Goal: Browse casually: Explore the website without a specific task or goal

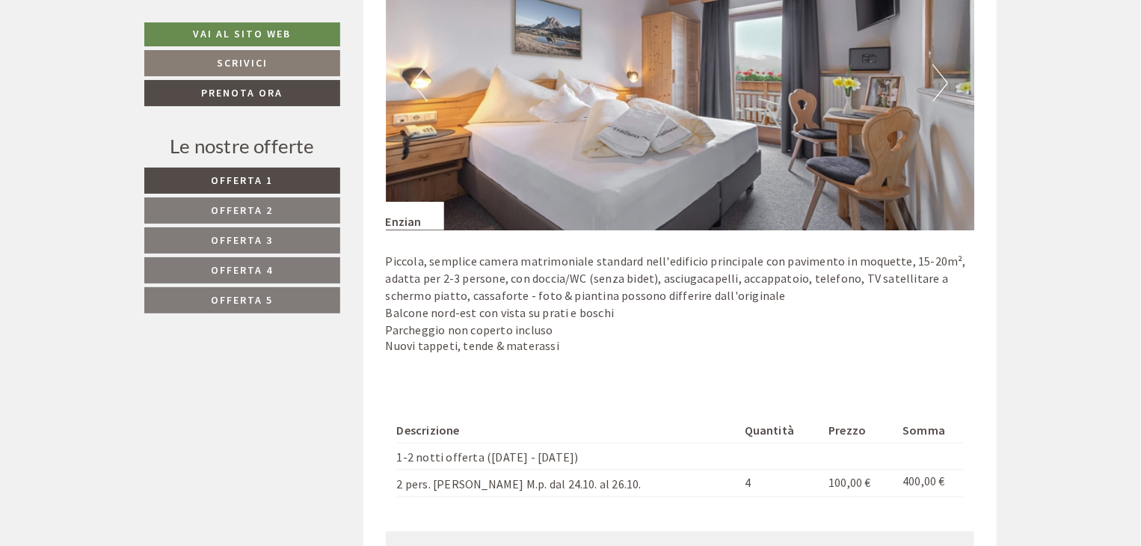
scroll to position [897, 0]
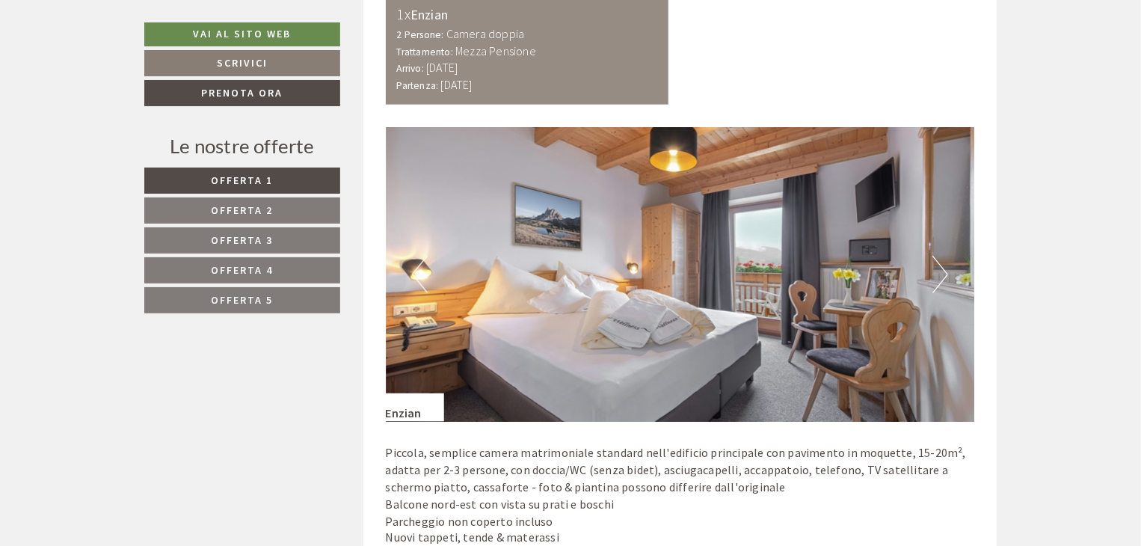
click at [942, 265] on button "Next" at bounding box center [940, 274] width 16 height 37
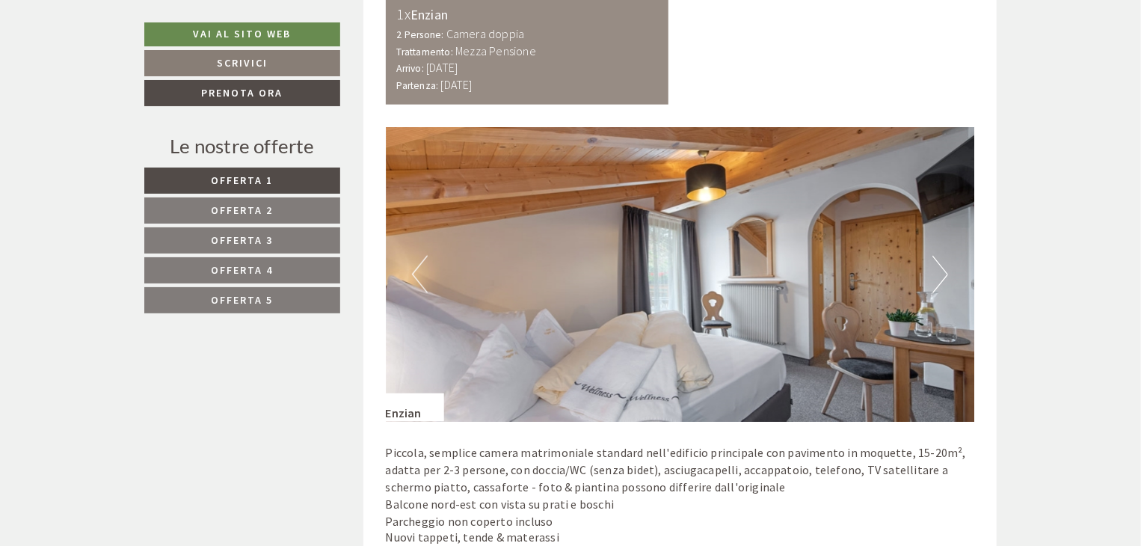
click at [942, 265] on button "Next" at bounding box center [940, 274] width 16 height 37
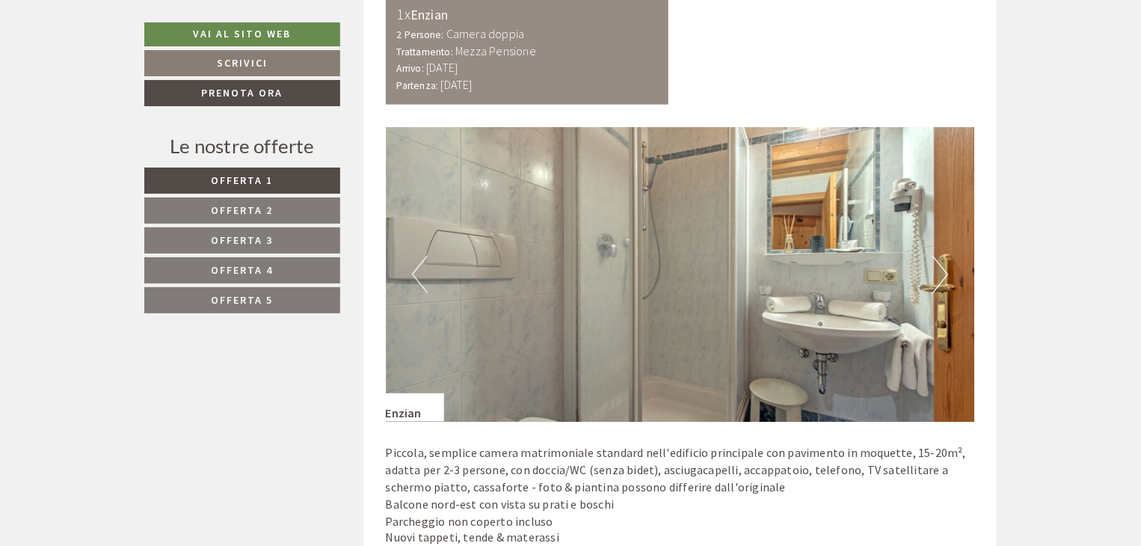
click at [942, 265] on button "Next" at bounding box center [940, 274] width 16 height 37
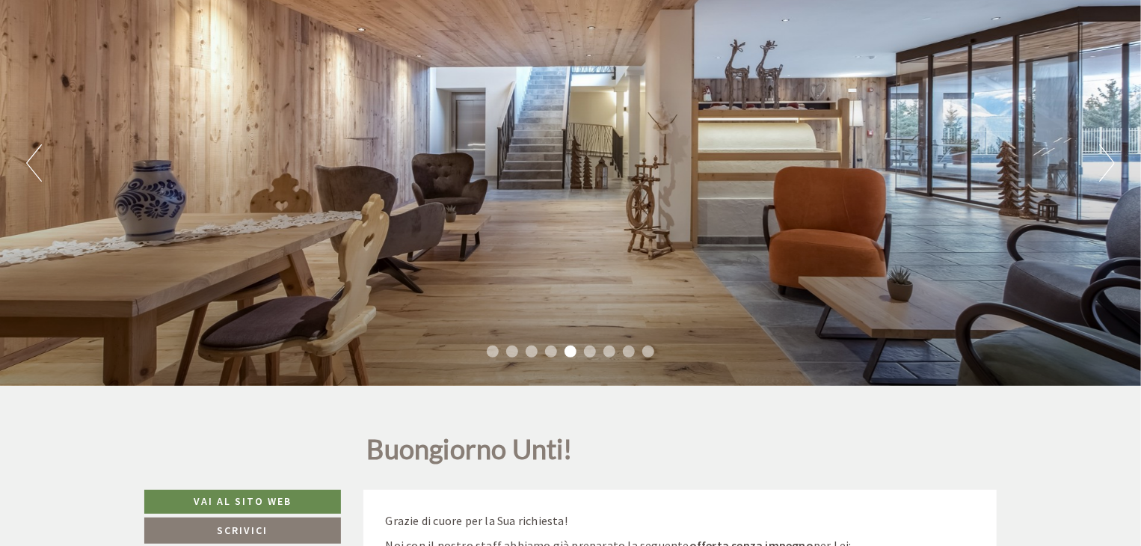
scroll to position [75, 0]
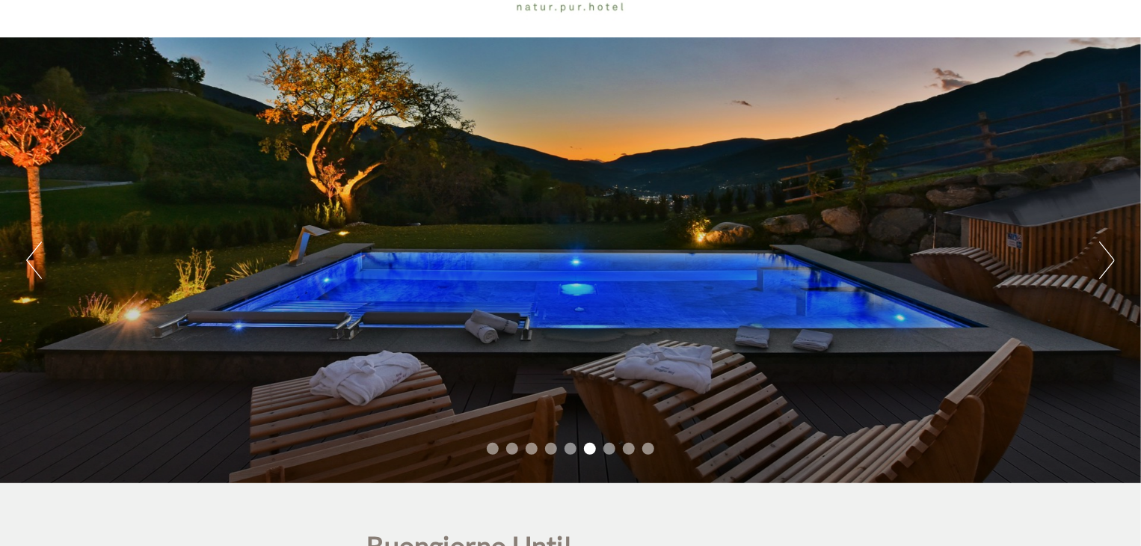
click at [1094, 255] on div "Previous Next 1 2 3 4 5 6 7 8 9" at bounding box center [570, 260] width 1141 height 446
click at [1109, 264] on button "Next" at bounding box center [1107, 259] width 16 height 37
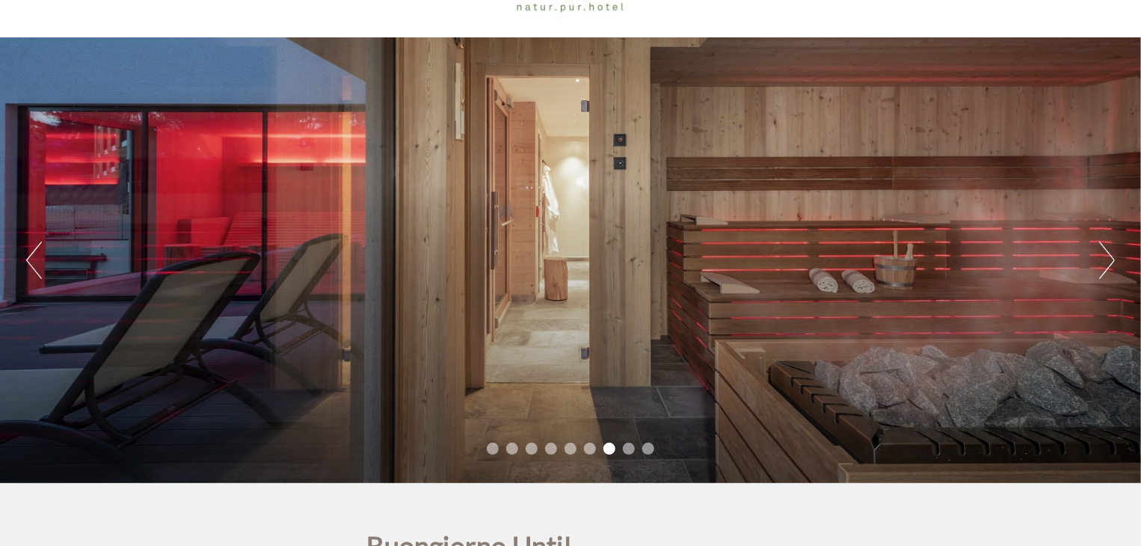
click at [1110, 264] on button "Next" at bounding box center [1107, 259] width 16 height 37
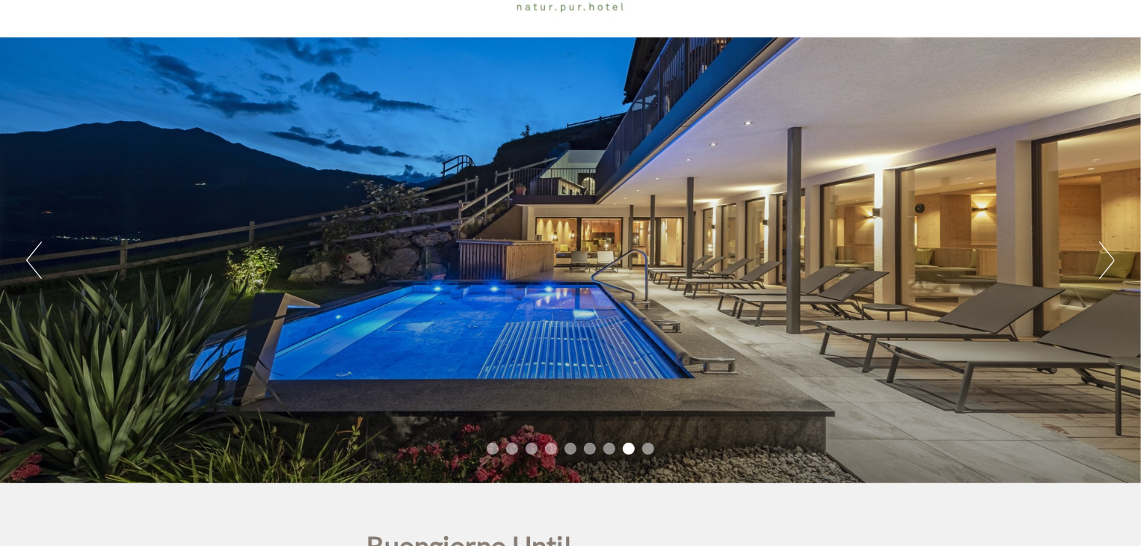
click at [1110, 264] on button "Next" at bounding box center [1107, 259] width 16 height 37
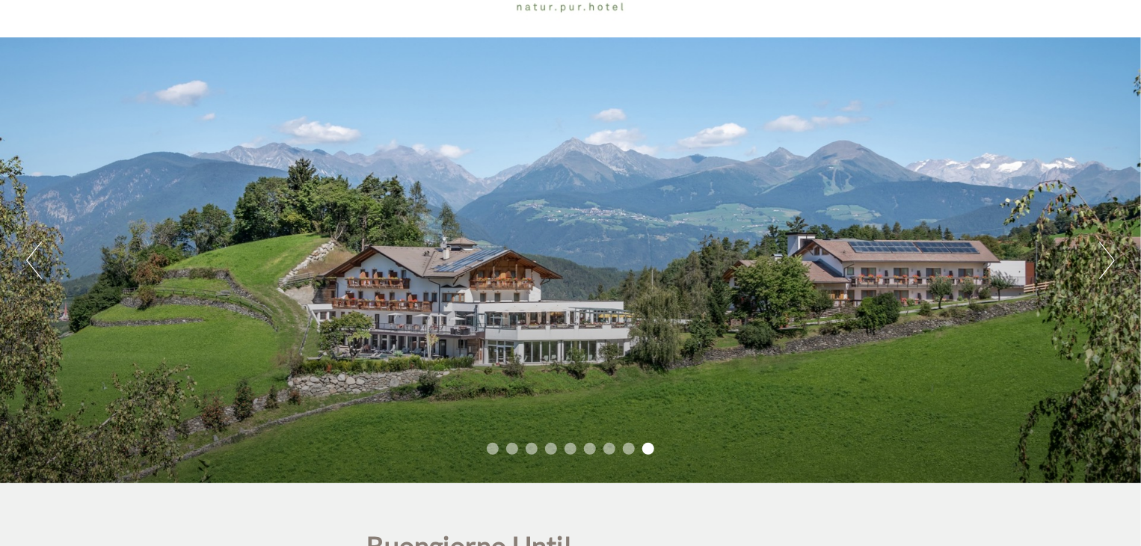
click at [1110, 264] on button "Next" at bounding box center [1107, 259] width 16 height 37
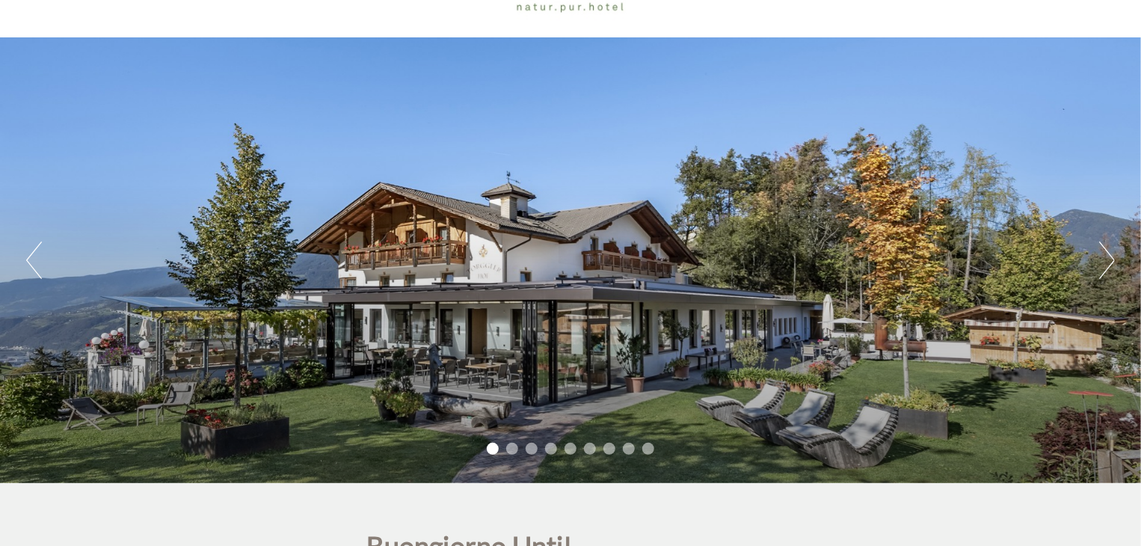
click at [1110, 264] on button "Next" at bounding box center [1107, 259] width 16 height 37
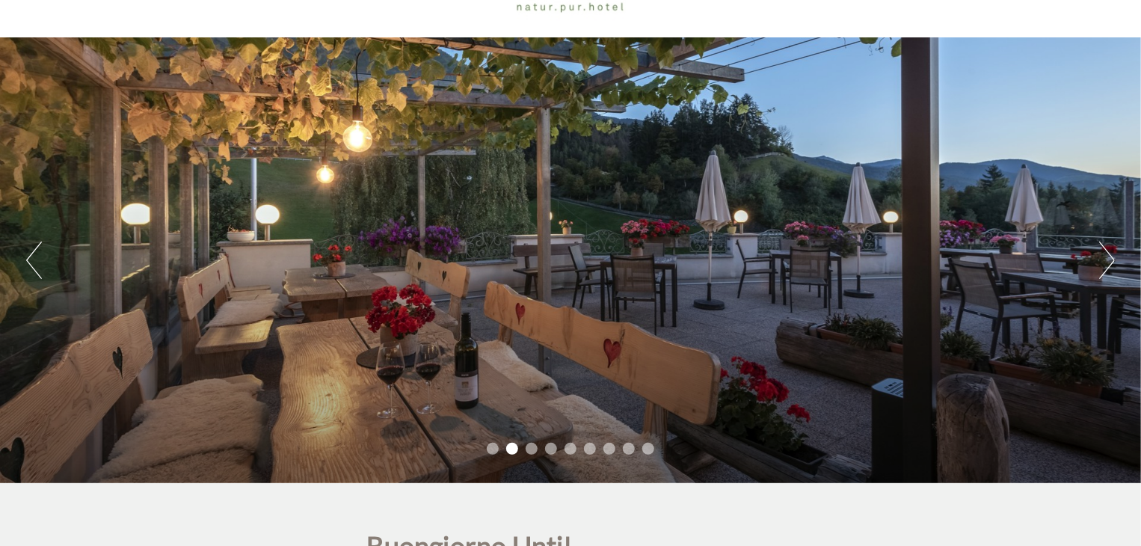
click at [1110, 264] on button "Next" at bounding box center [1107, 259] width 16 height 37
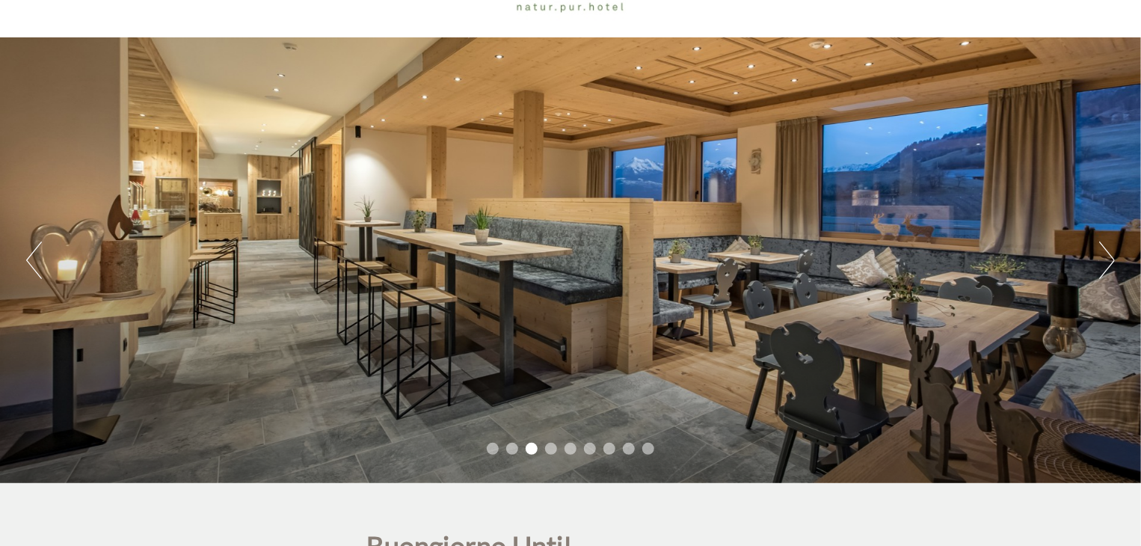
click at [1110, 264] on button "Next" at bounding box center [1107, 259] width 16 height 37
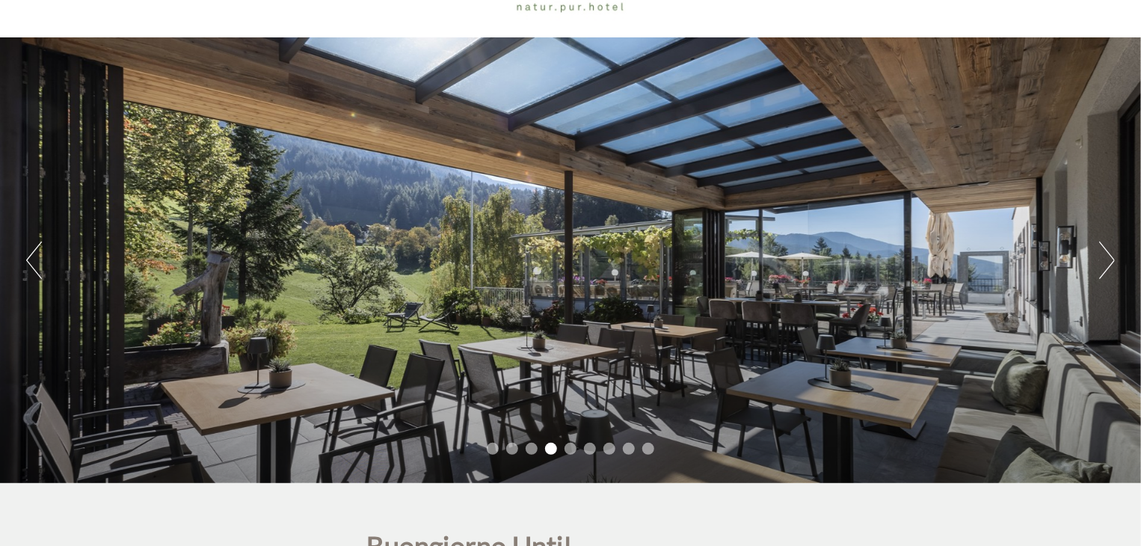
click at [1110, 264] on button "Next" at bounding box center [1107, 259] width 16 height 37
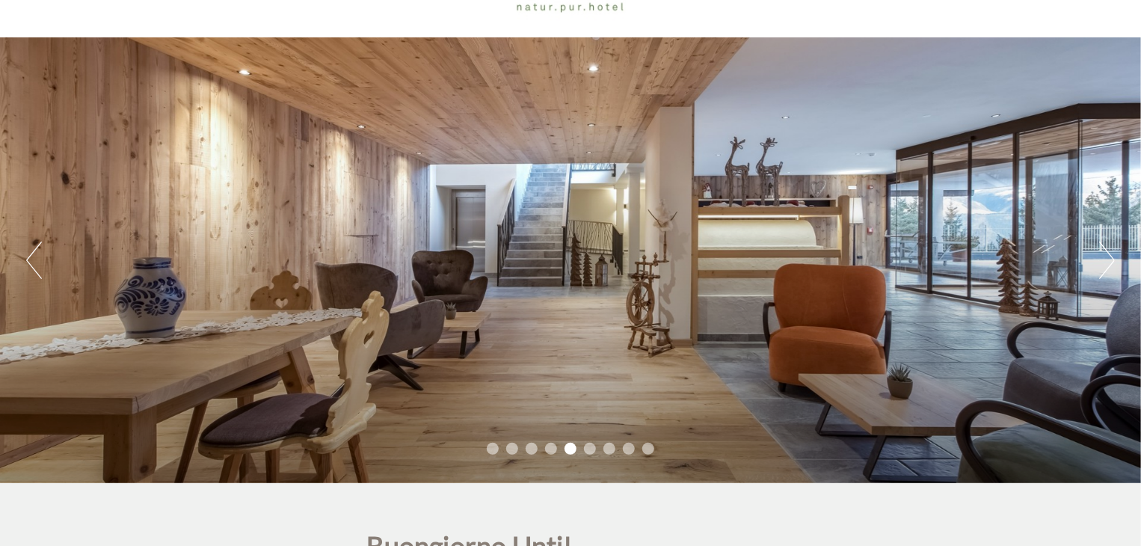
click at [1110, 264] on button "Next" at bounding box center [1107, 259] width 16 height 37
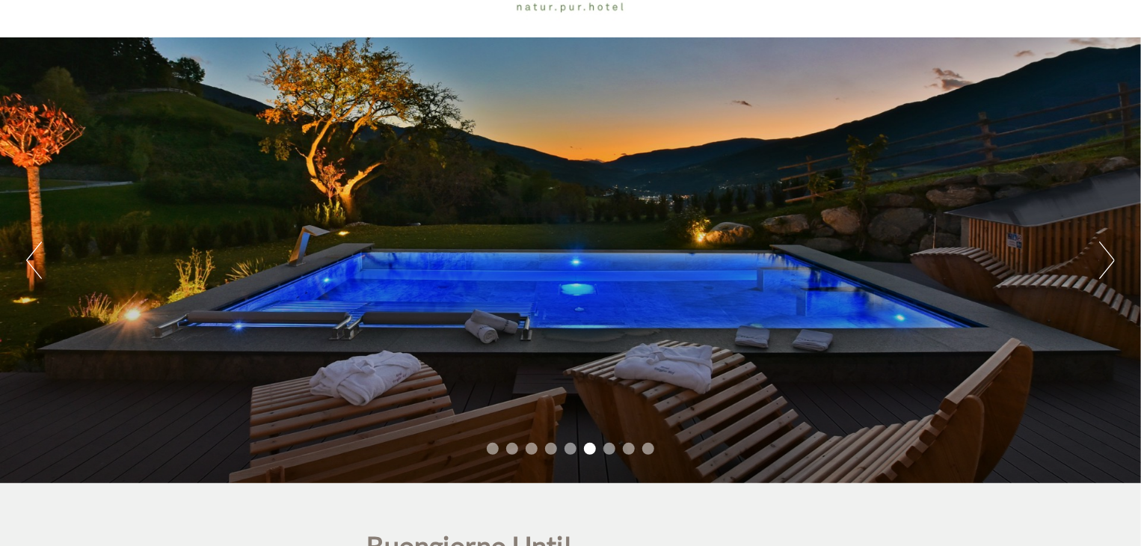
click at [1110, 264] on button "Next" at bounding box center [1107, 259] width 16 height 37
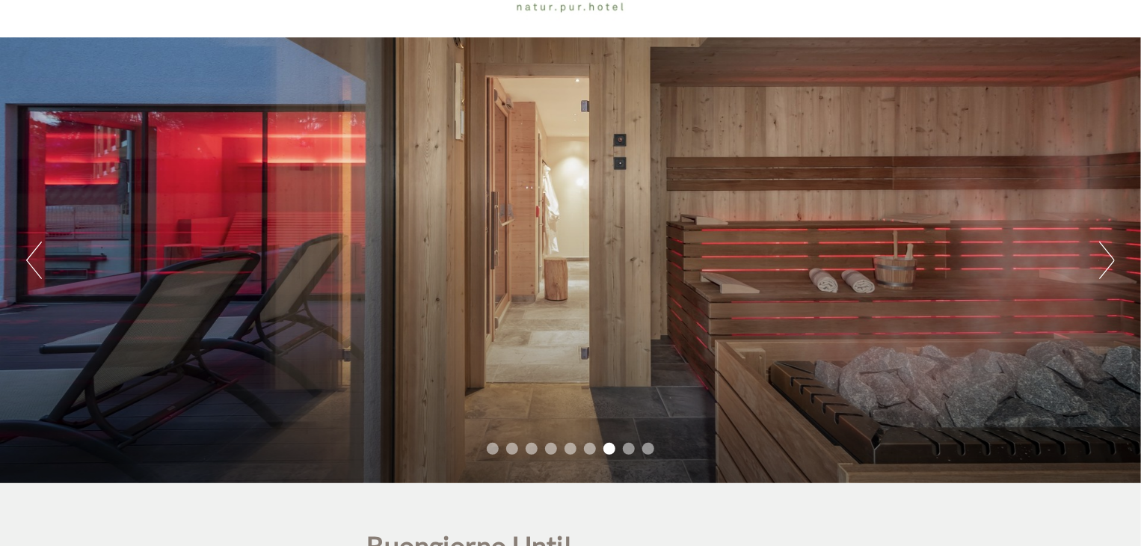
click at [1110, 264] on button "Next" at bounding box center [1107, 259] width 16 height 37
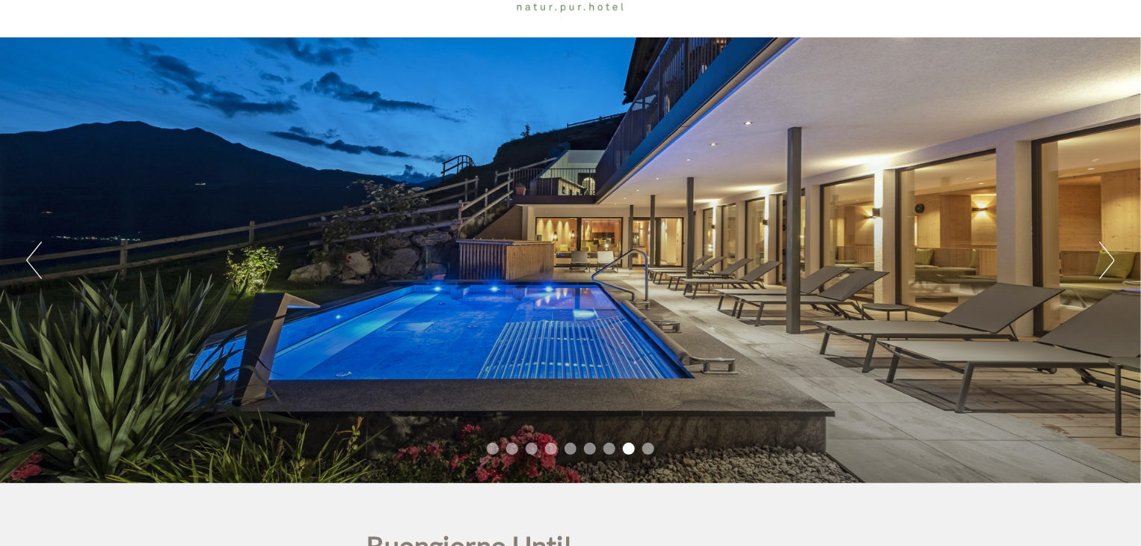
click at [1110, 264] on button "Next" at bounding box center [1107, 259] width 16 height 37
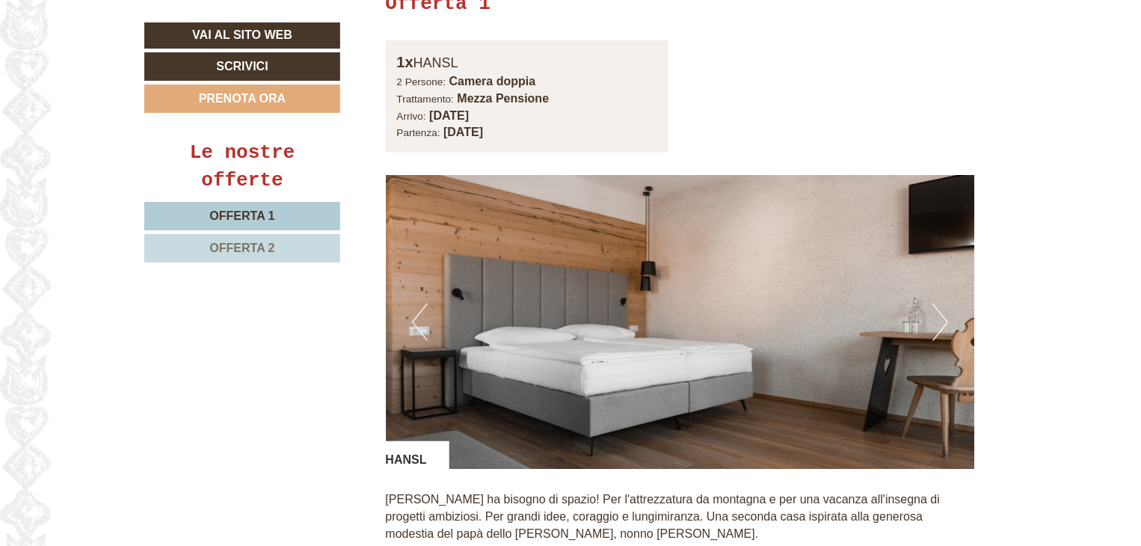
scroll to position [1046, 0]
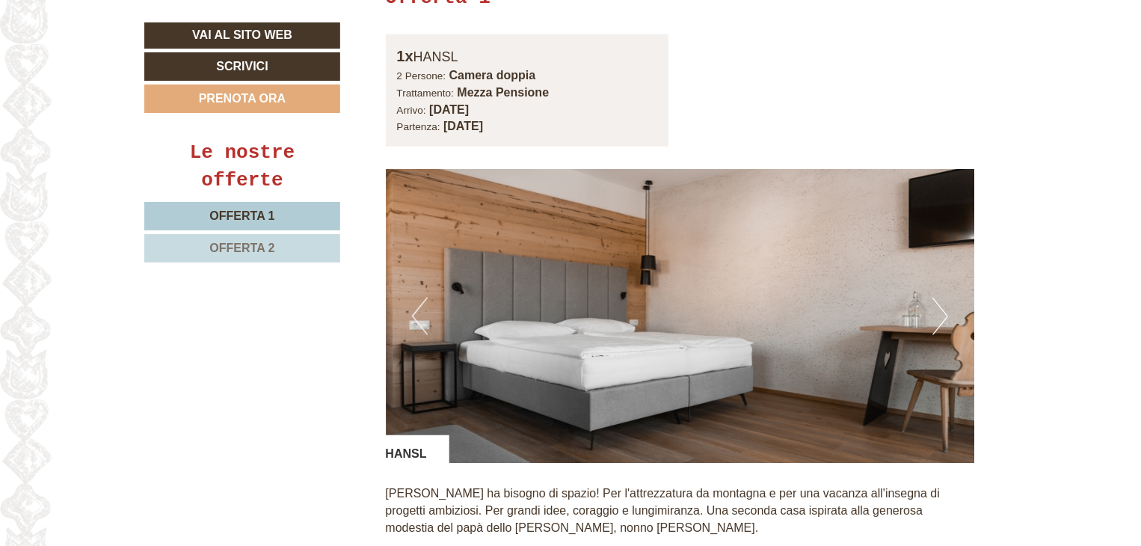
click at [939, 302] on button "Next" at bounding box center [940, 315] width 16 height 37
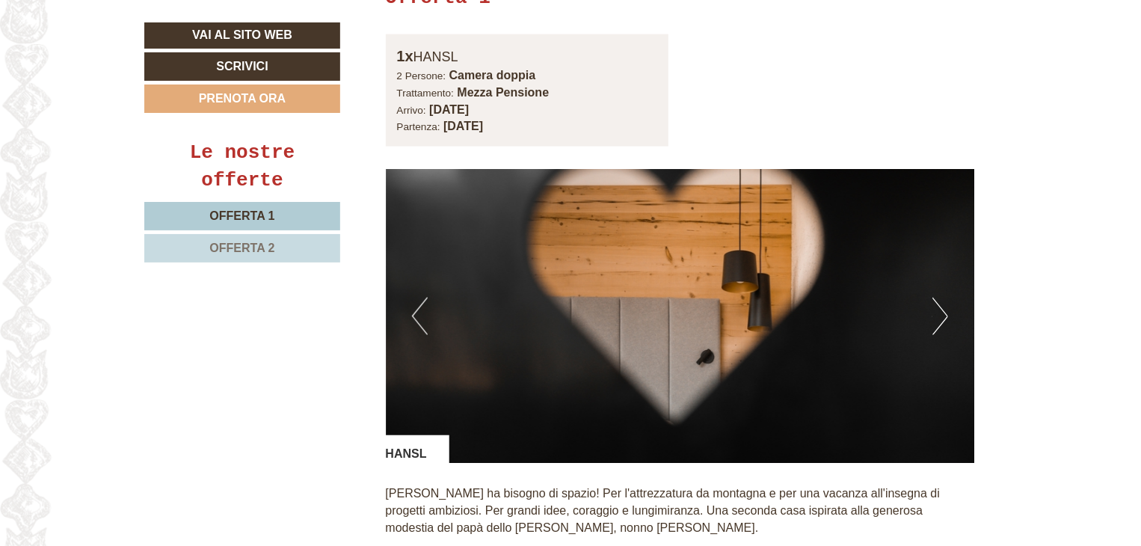
click at [939, 302] on button "Next" at bounding box center [940, 315] width 16 height 37
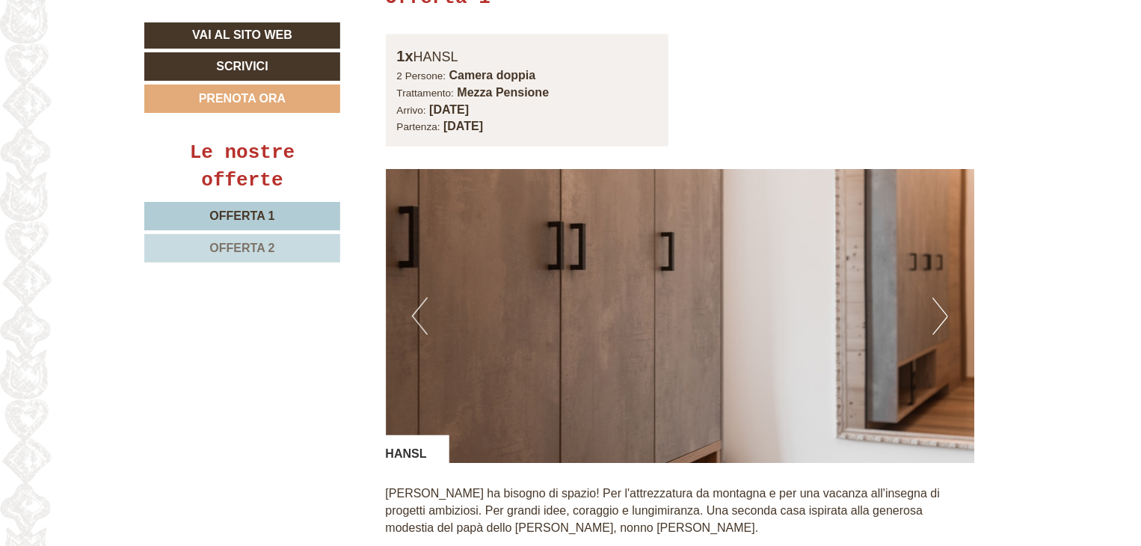
click at [939, 302] on button "Next" at bounding box center [940, 315] width 16 height 37
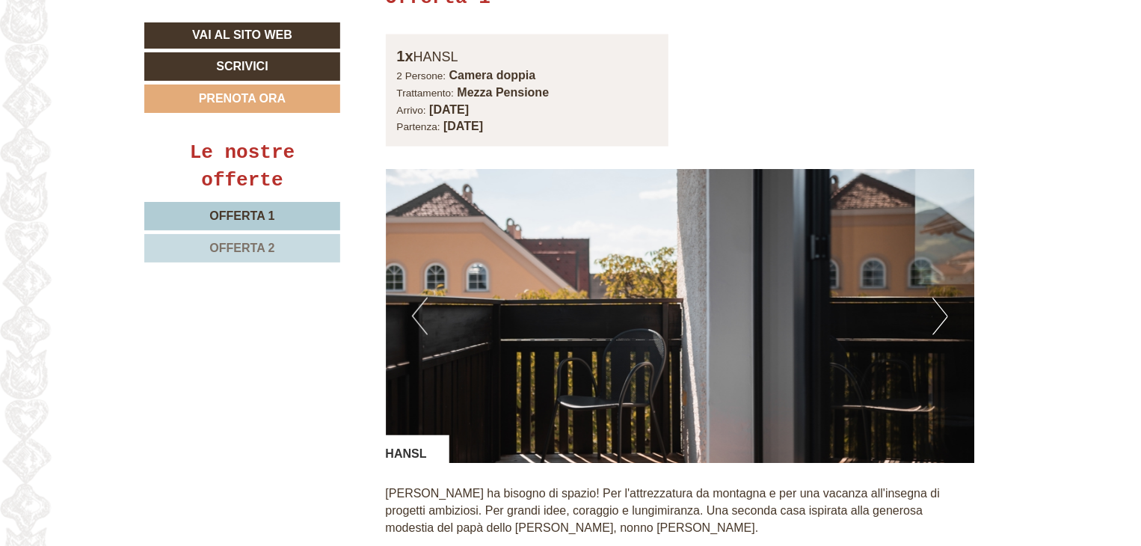
click at [939, 302] on button "Next" at bounding box center [940, 315] width 16 height 37
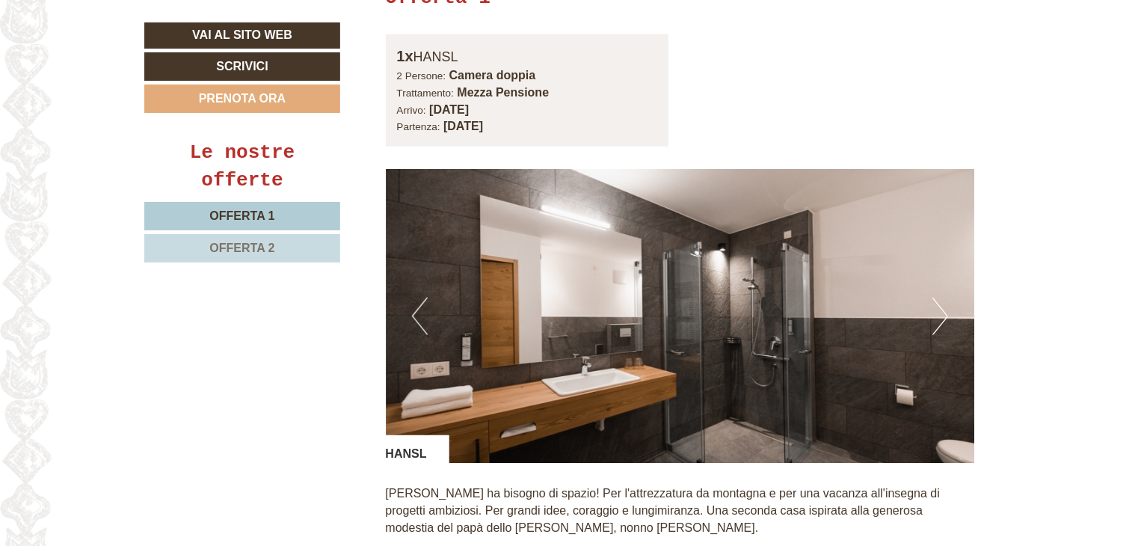
click at [939, 302] on button "Next" at bounding box center [940, 315] width 16 height 37
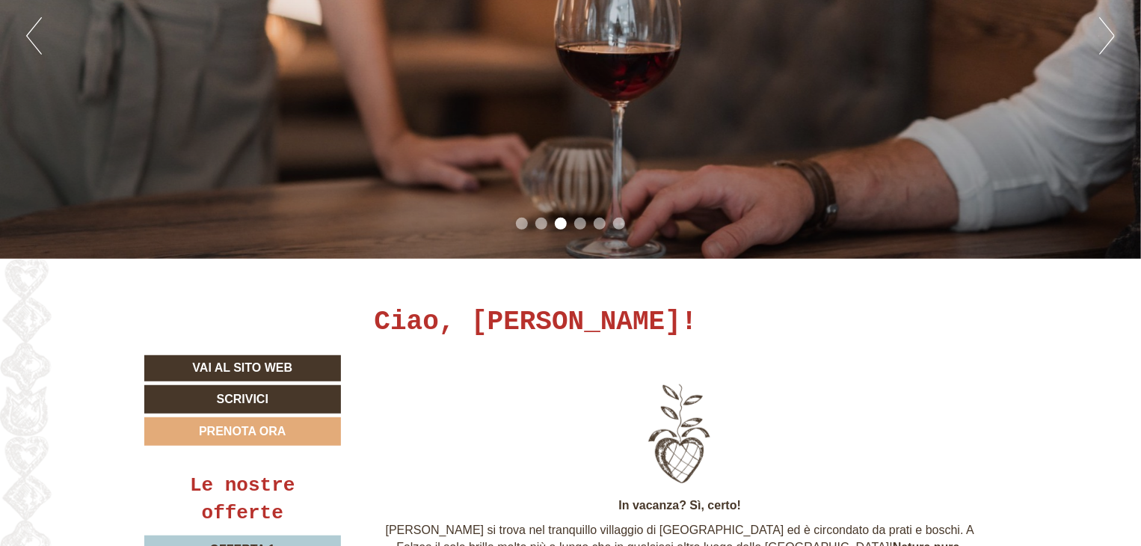
scroll to position [0, 0]
